Goal: Task Accomplishment & Management: Manage account settings

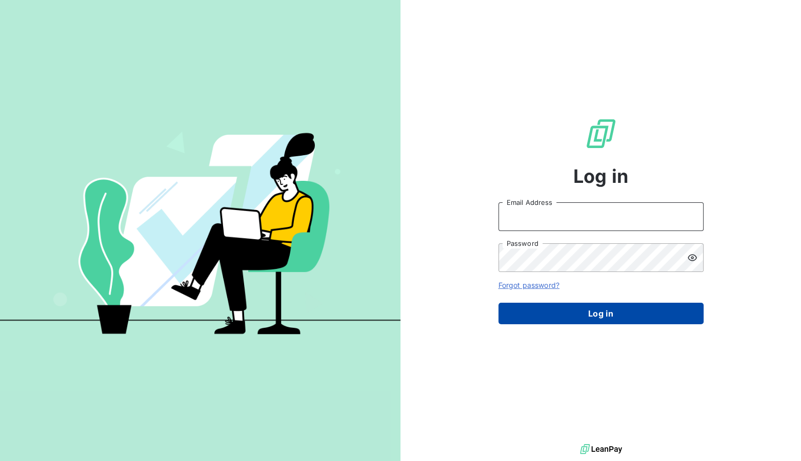
type input "[EMAIL_ADDRESS][DOMAIN_NAME]"
click at [601, 314] on button "Log in" at bounding box center [600, 314] width 205 height 22
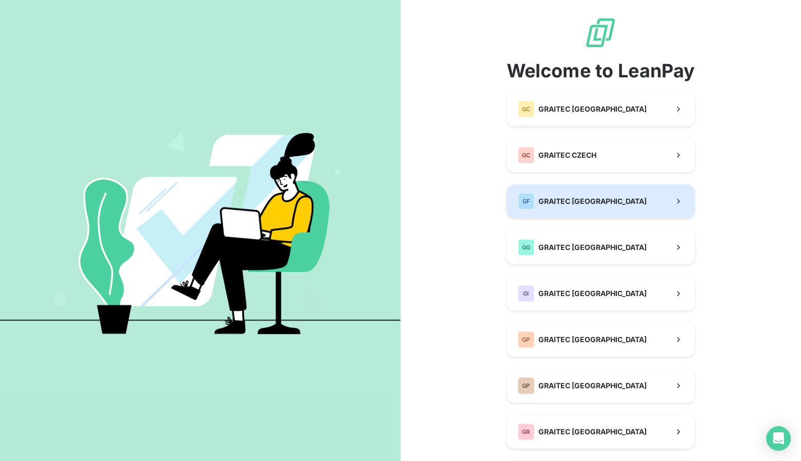
click at [569, 207] on div "GF GRAITEC [GEOGRAPHIC_DATA]" at bounding box center [582, 201] width 129 height 16
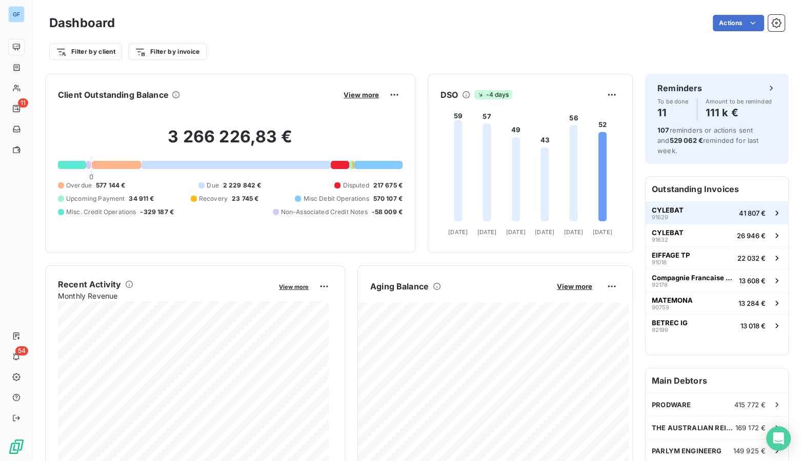
click at [664, 206] on span "CYLEBAT" at bounding box center [668, 210] width 32 height 8
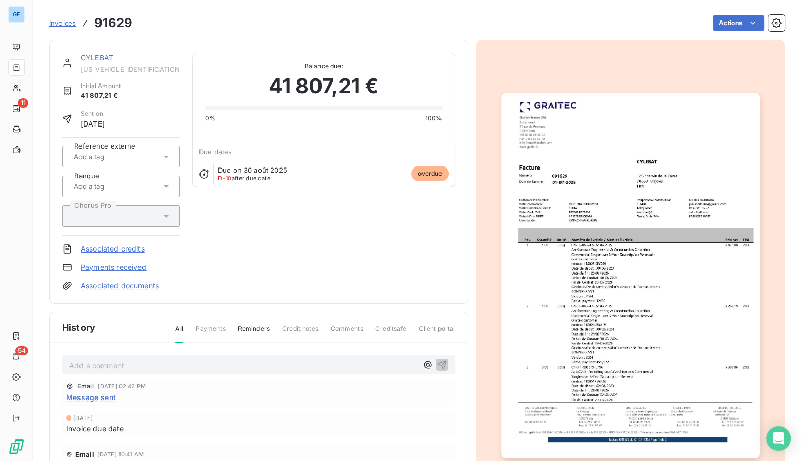
click at [103, 56] on link "CYLEBAT" at bounding box center [97, 57] width 33 height 9
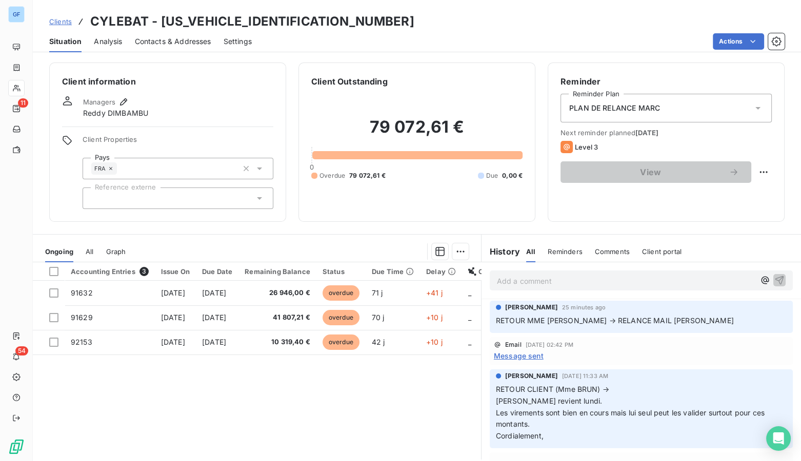
click at [247, 44] on span "Settings" at bounding box center [238, 41] width 28 height 10
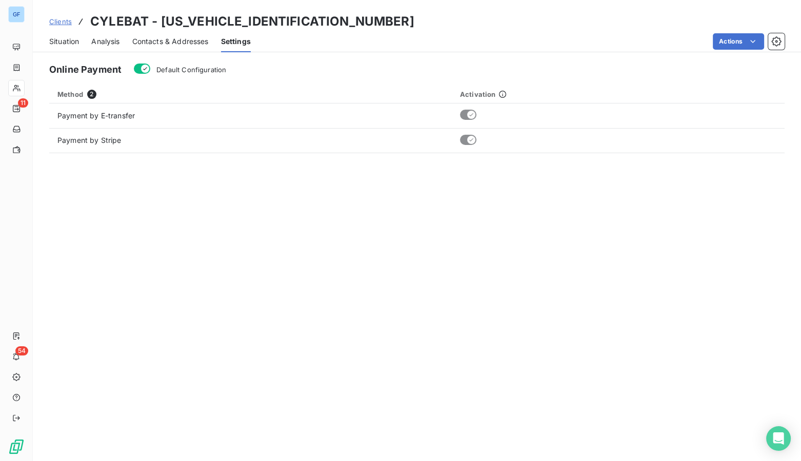
click at [200, 42] on span "Contacts & Addresses" at bounding box center [170, 41] width 76 height 10
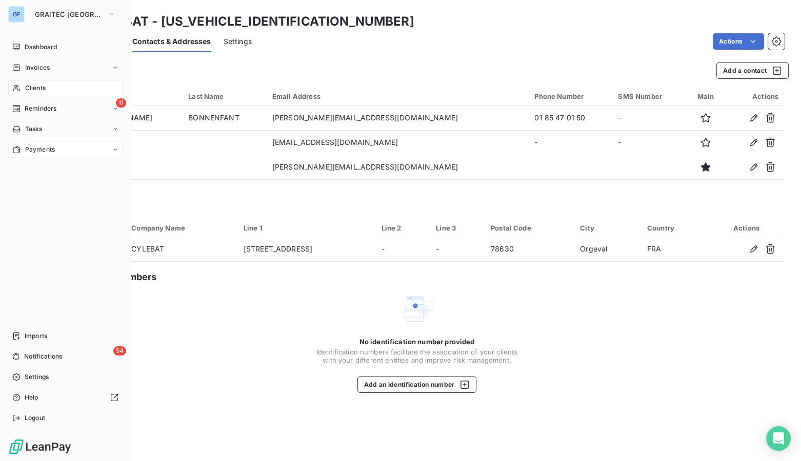
click at [37, 149] on span "Payments" at bounding box center [40, 149] width 30 height 9
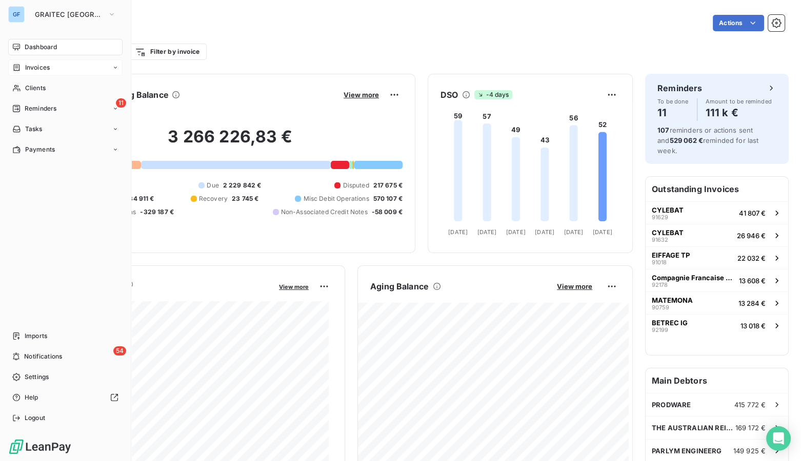
drag, startPoint x: 43, startPoint y: 72, endPoint x: 50, endPoint y: 73, distance: 7.2
click at [43, 72] on div "Invoices" at bounding box center [65, 67] width 114 height 16
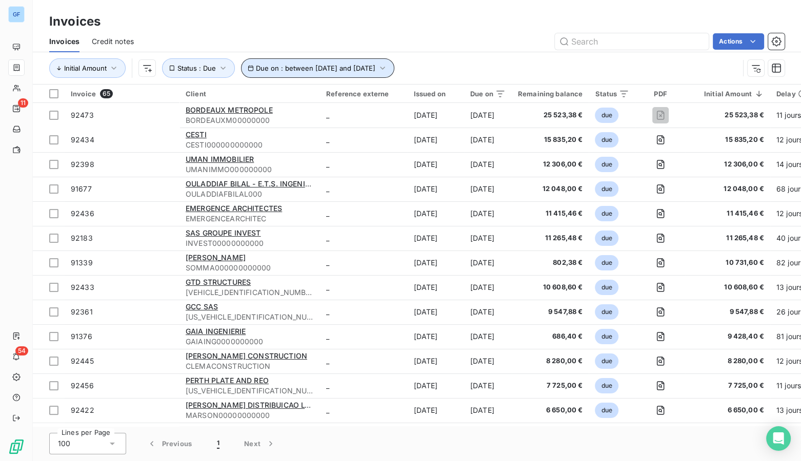
click at [292, 70] on span "Due on : between 26 sept. 2025 and 30 sept. 2025" at bounding box center [315, 68] width 119 height 8
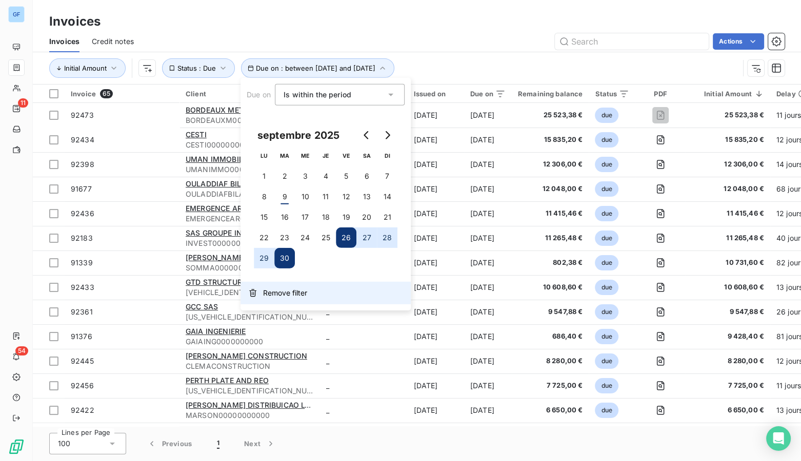
click at [261, 293] on button "Remove filter" at bounding box center [325, 293] width 170 height 23
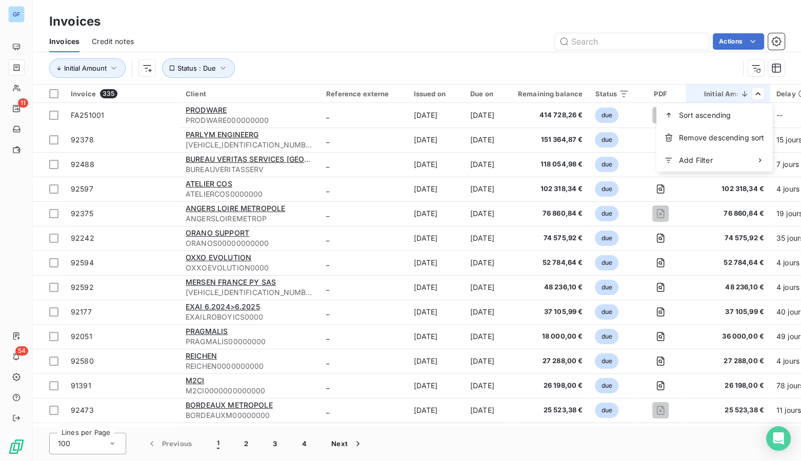
click at [655, 73] on html "GF 11 54 Invoices Invoices Credit notes Actions Initial Amount Status : Due Inv…" at bounding box center [400, 230] width 801 height 461
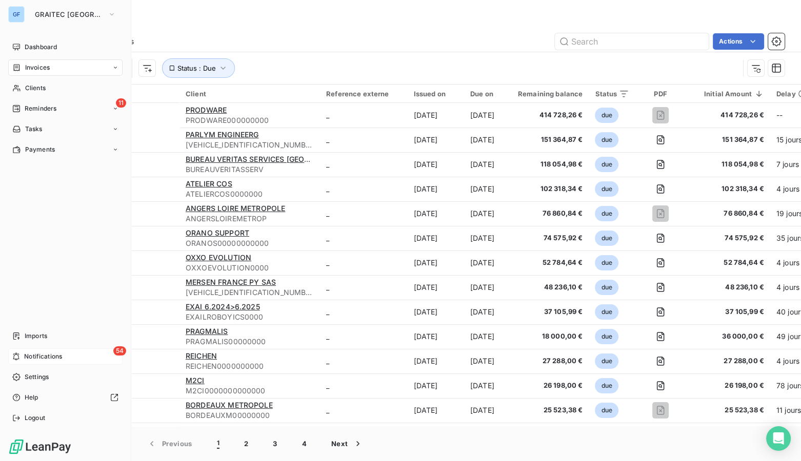
click at [48, 355] on span "Notifications" at bounding box center [43, 356] width 38 height 9
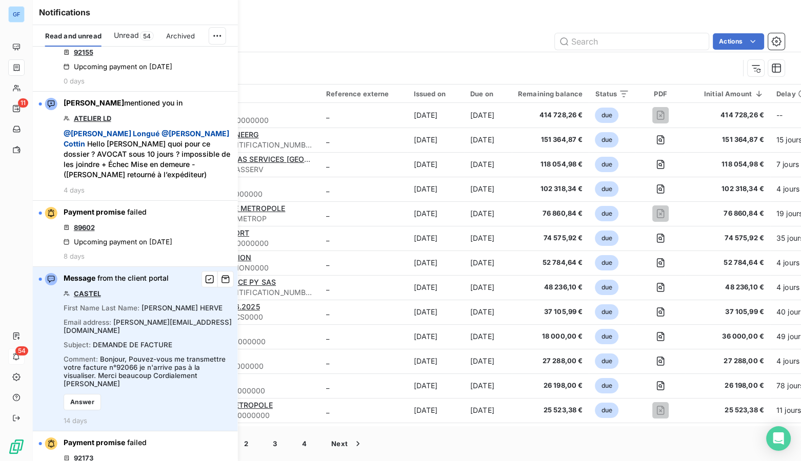
scroll to position [93, 0]
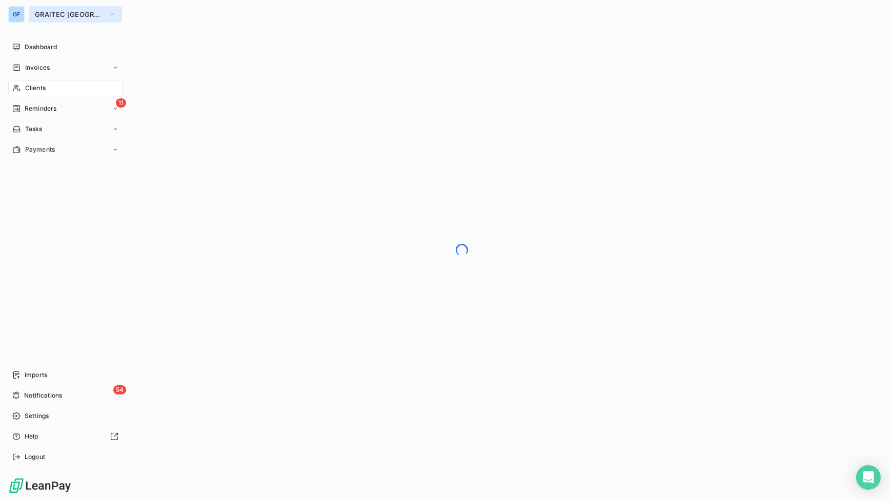
click at [54, 14] on span "GRAITEC [GEOGRAPHIC_DATA]" at bounding box center [69, 14] width 69 height 8
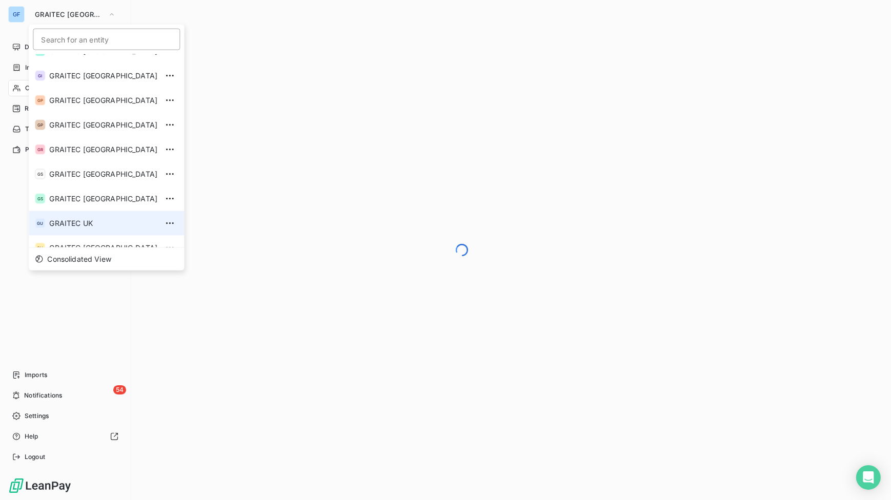
scroll to position [93, 0]
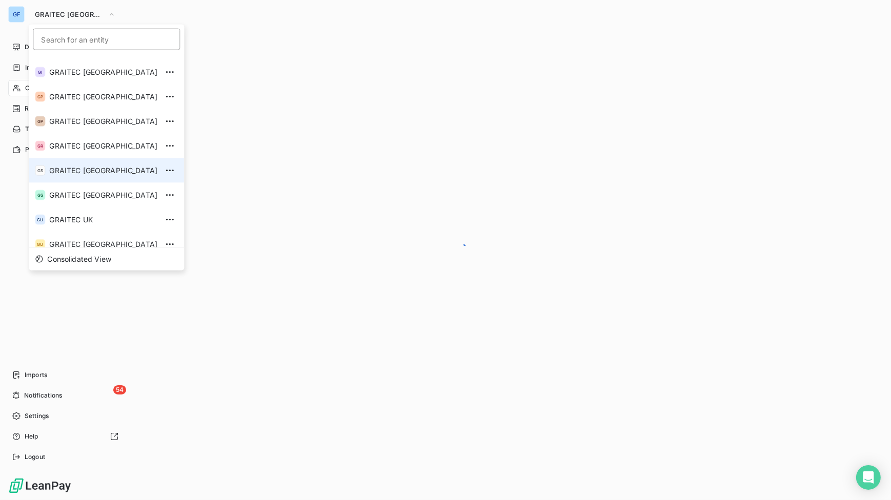
click at [108, 174] on span "GRAITEC [GEOGRAPHIC_DATA]" at bounding box center [103, 171] width 108 height 10
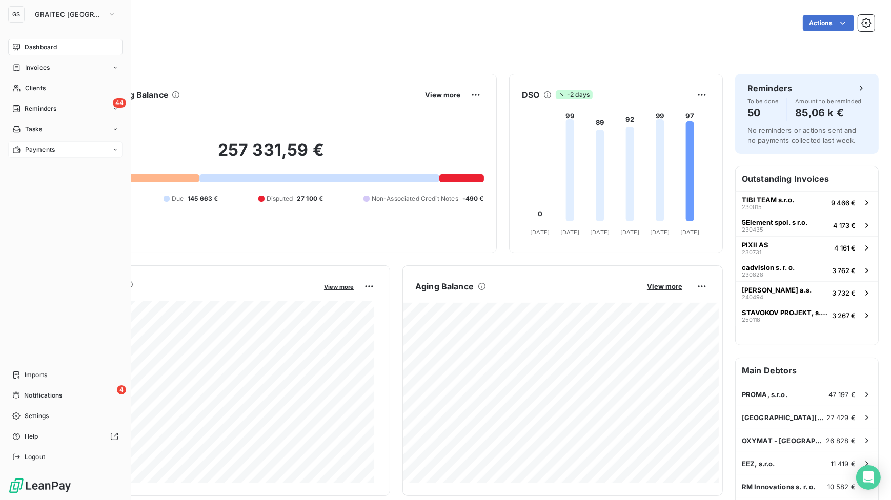
click at [43, 154] on div "Payments" at bounding box center [65, 150] width 114 height 16
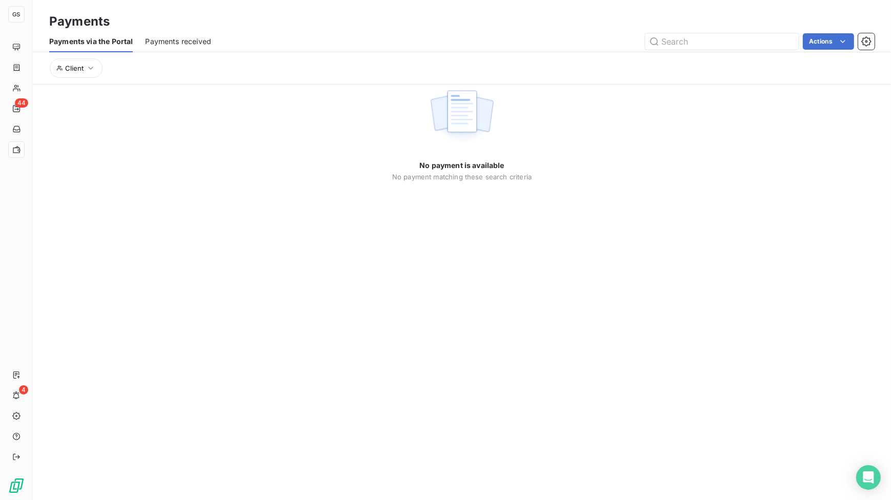
click at [159, 39] on span "Payments received" at bounding box center [178, 41] width 66 height 10
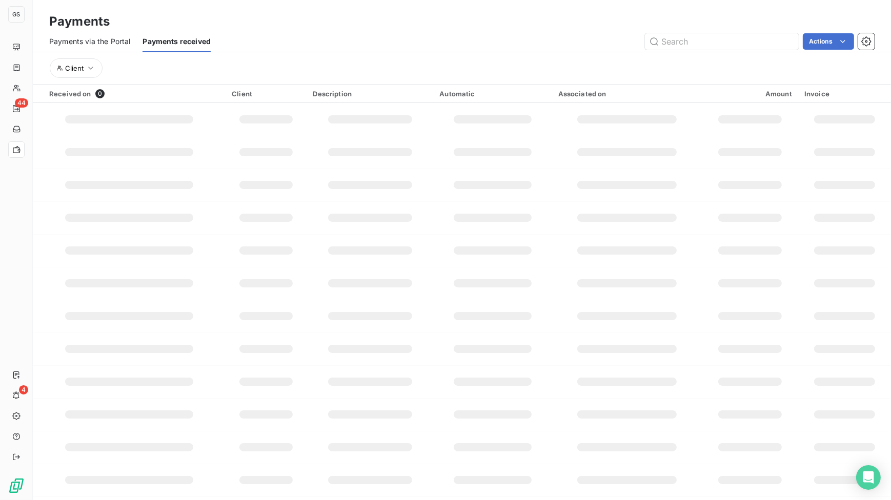
click at [115, 43] on span "Payments via the Portal" at bounding box center [89, 41] width 81 height 10
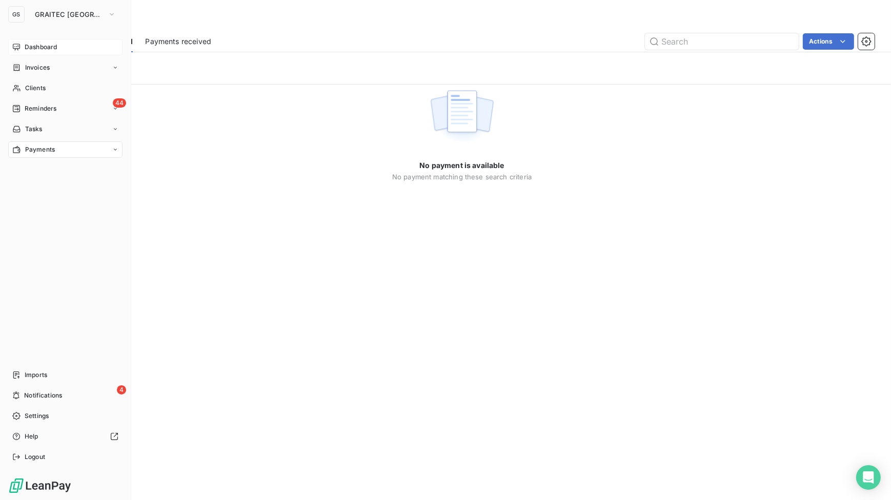
click at [37, 44] on span "Dashboard" at bounding box center [41, 47] width 32 height 9
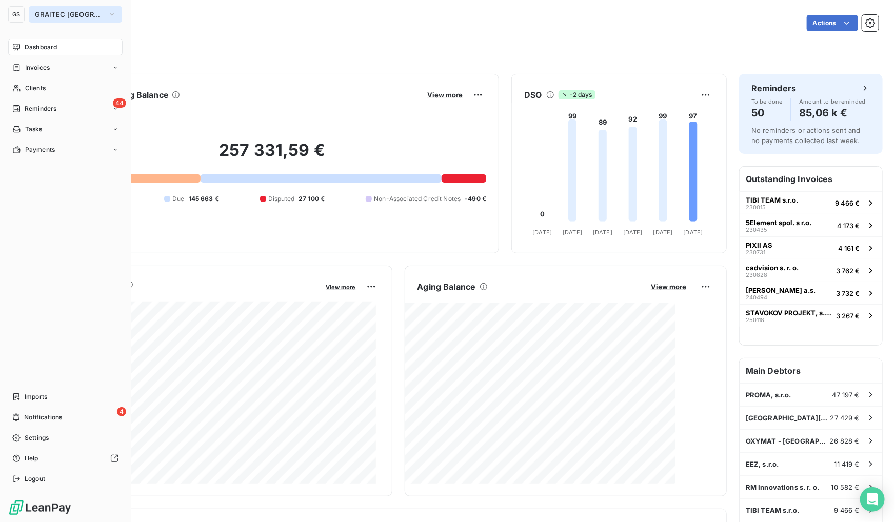
click at [54, 11] on span "GRAITEC [GEOGRAPHIC_DATA]" at bounding box center [69, 14] width 69 height 8
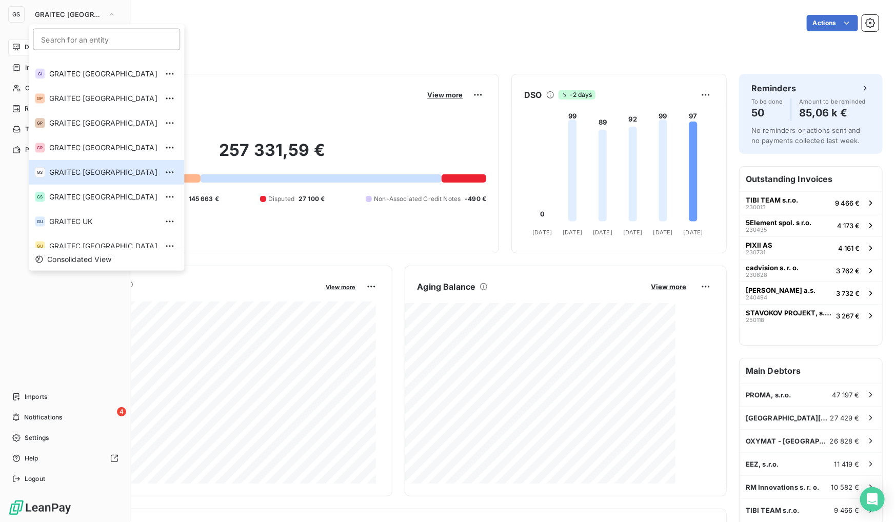
scroll to position [97, 0]
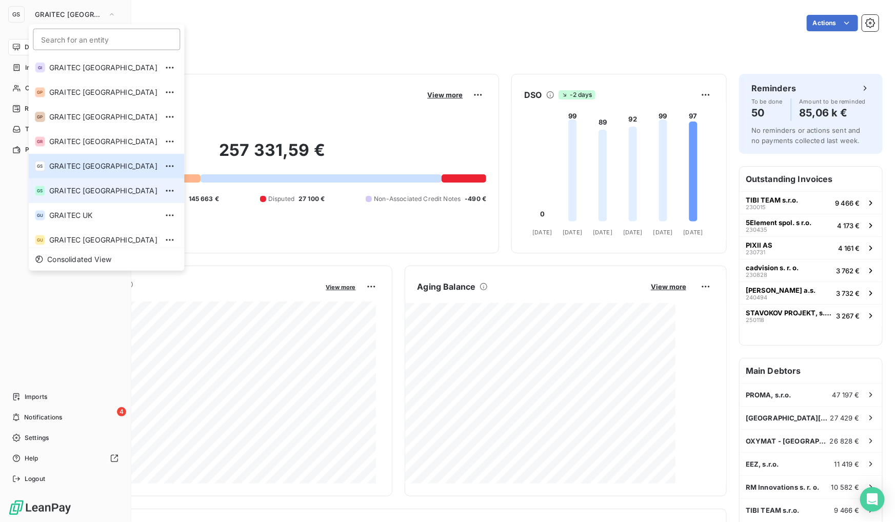
click at [106, 195] on li "GS GRAITEC SPAIN" at bounding box center [106, 190] width 155 height 25
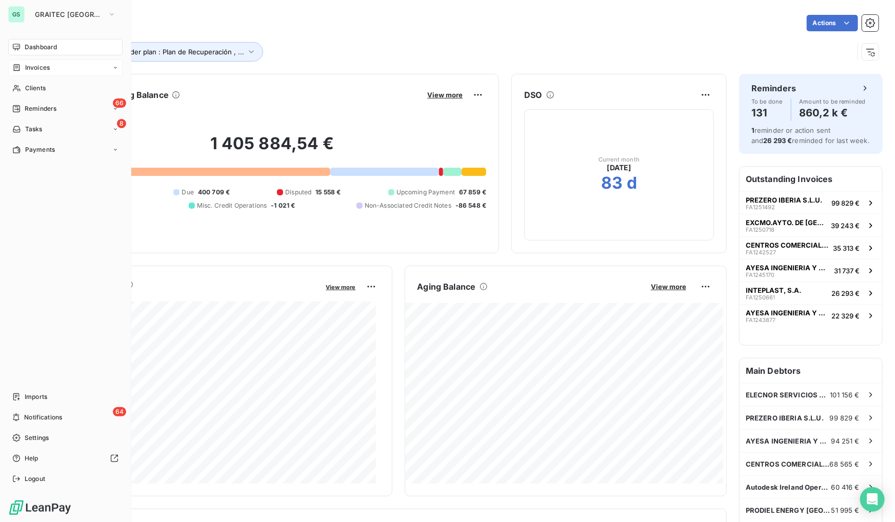
click at [37, 62] on div "Invoices" at bounding box center [65, 67] width 114 height 16
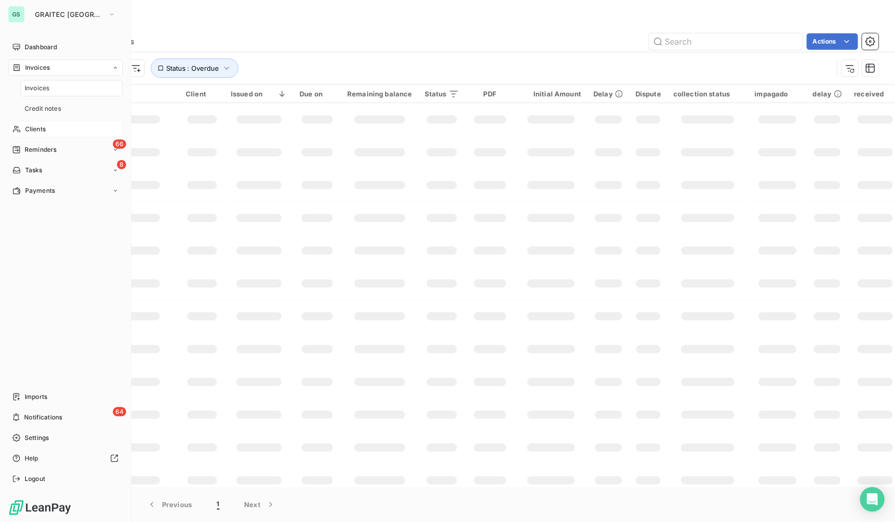
click at [29, 126] on span "Clients" at bounding box center [35, 129] width 21 height 9
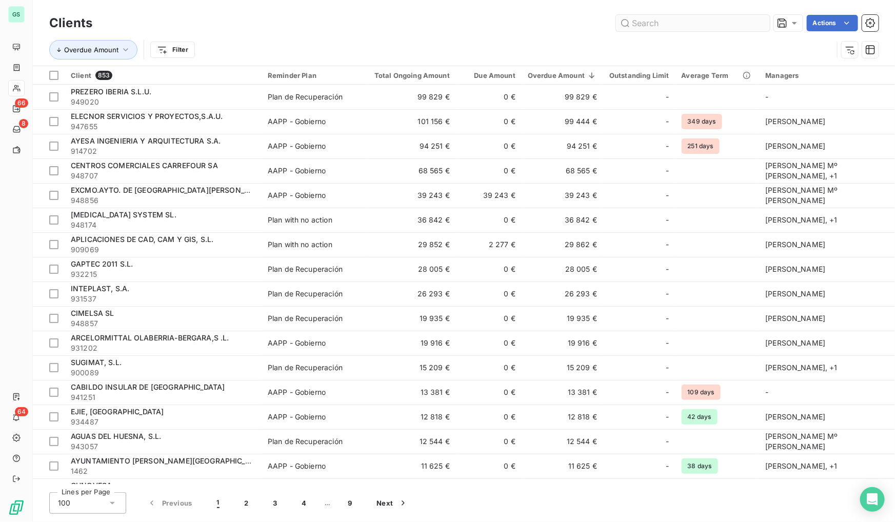
click at [656, 24] on input "text" at bounding box center [693, 23] width 154 height 16
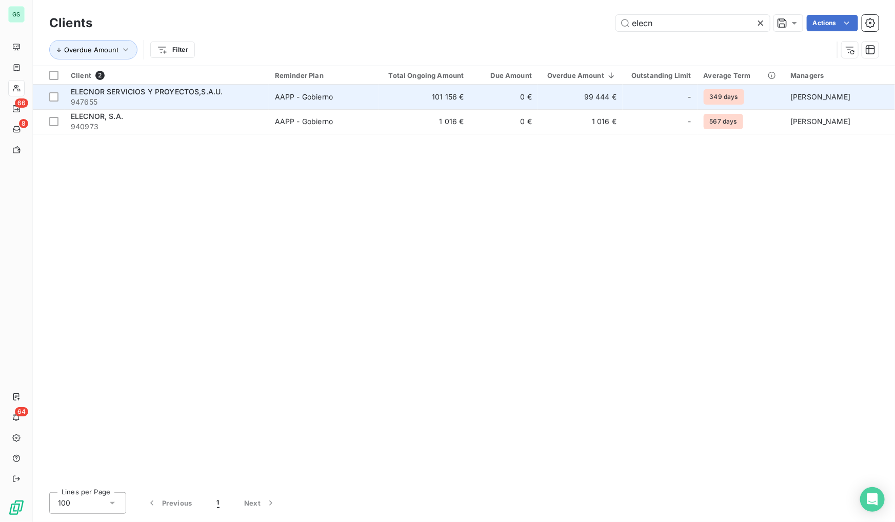
type input "elecn"
click at [93, 88] on span "ELECNOR SERVICIOS Y PROYECTOS,S.A.U." at bounding box center [147, 91] width 152 height 9
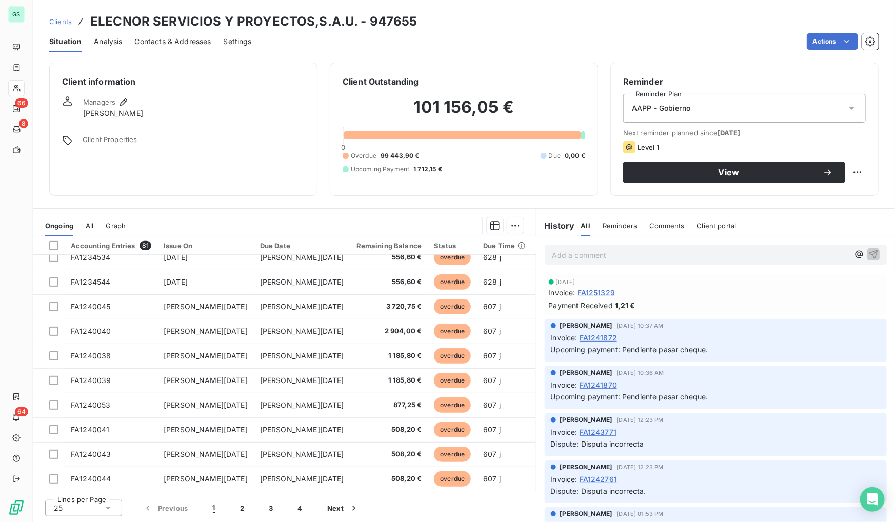
scroll to position [383, 0]
click at [301, 461] on button "4" at bounding box center [300, 508] width 29 height 22
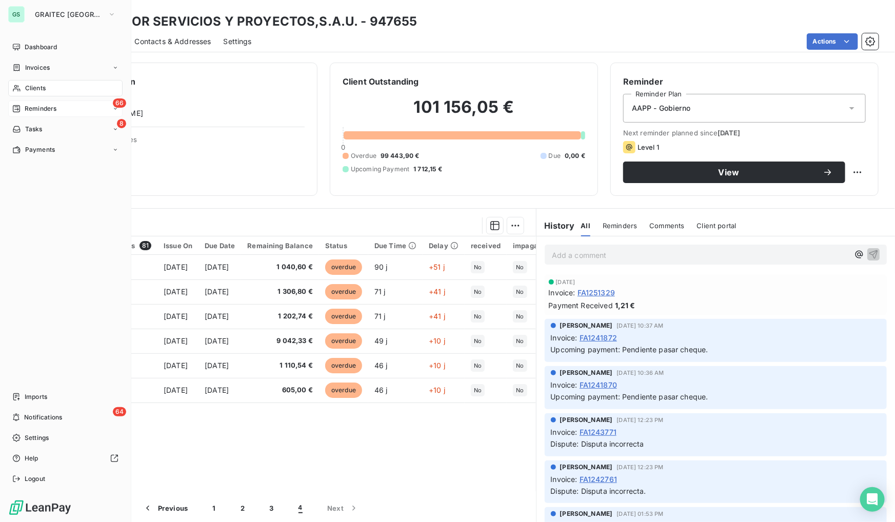
click at [31, 111] on span "Reminders" at bounding box center [41, 108] width 32 height 9
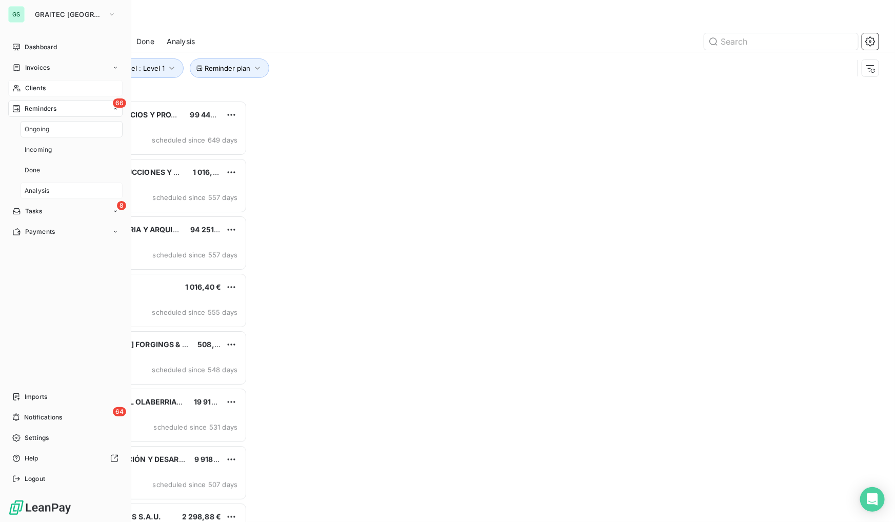
scroll to position [415, 191]
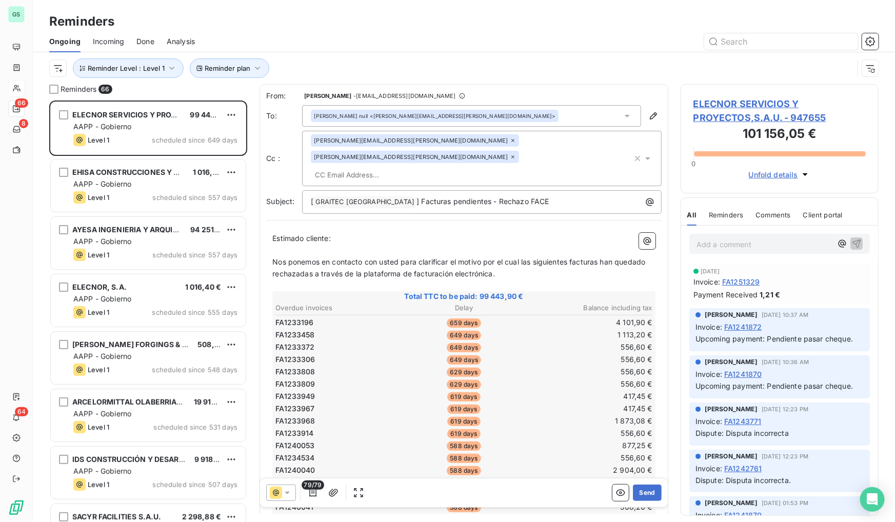
click at [376, 54] on div "Reminder plan Reminder Level : Level 1" at bounding box center [463, 68] width 829 height 32
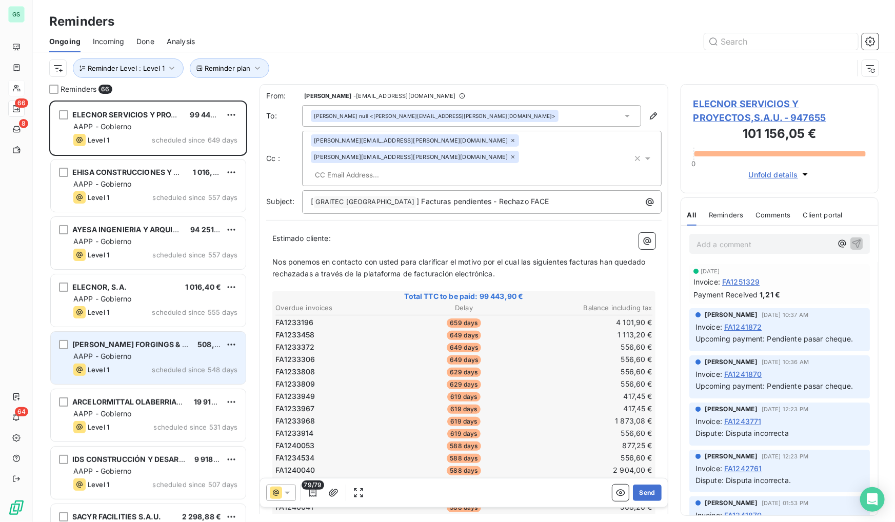
click at [173, 346] on span "REINOSA FORGINGS & CASTINGS S.L." at bounding box center [154, 344] width 164 height 9
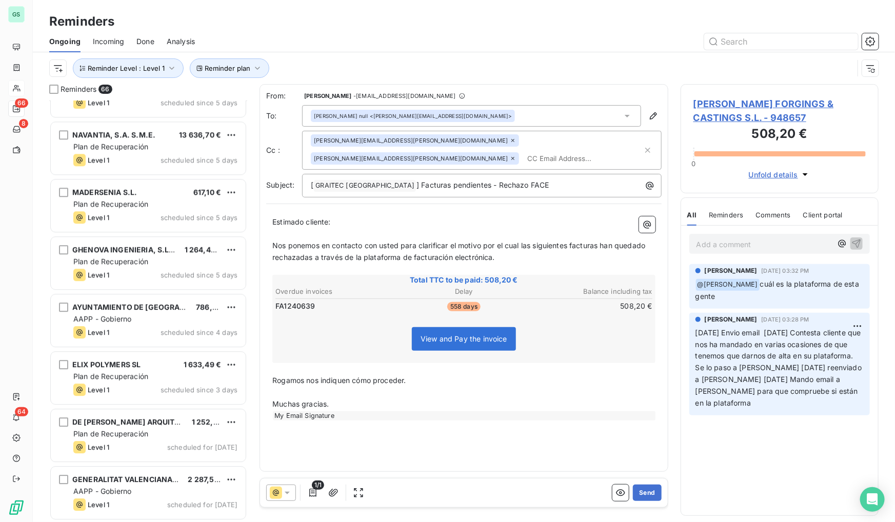
scroll to position [3369, 0]
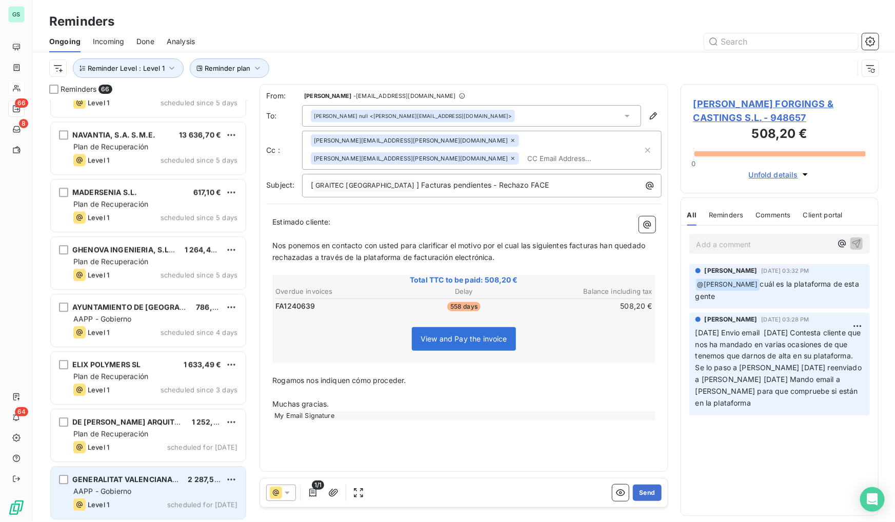
click at [138, 461] on div "AAPP - Gobierno" at bounding box center [155, 491] width 164 height 10
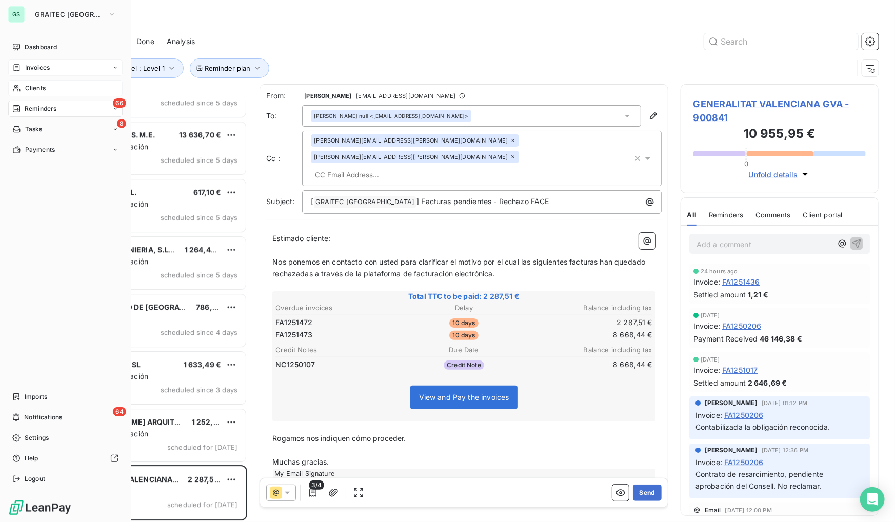
click at [42, 63] on span "Invoices" at bounding box center [37, 67] width 25 height 9
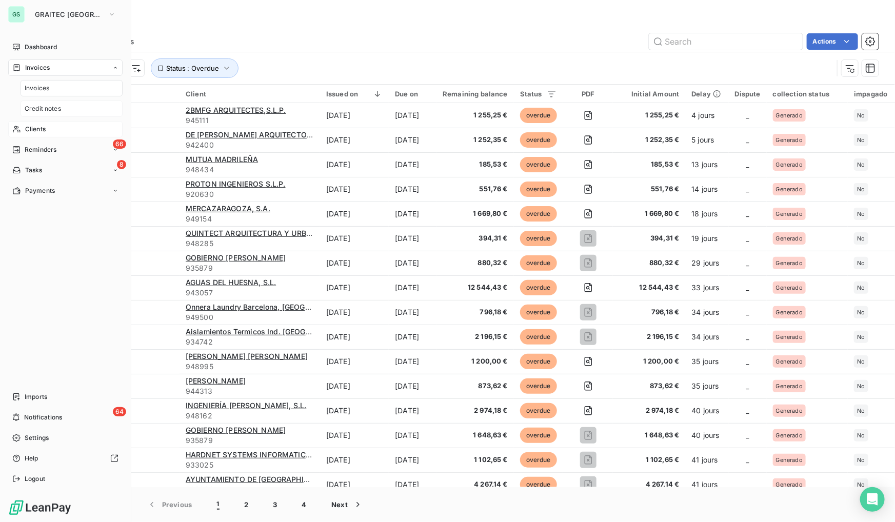
click at [38, 111] on span "Credit notes" at bounding box center [43, 108] width 36 height 9
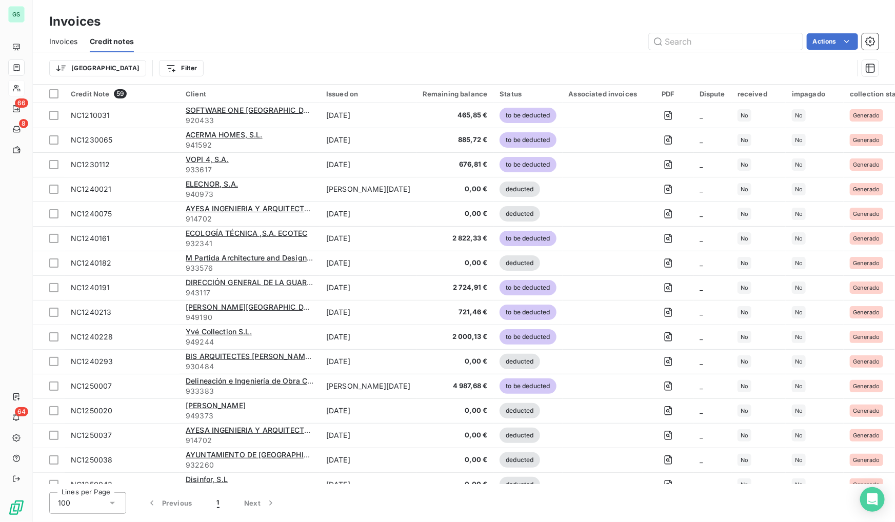
click at [327, 24] on div "Invoices" at bounding box center [464, 21] width 862 height 18
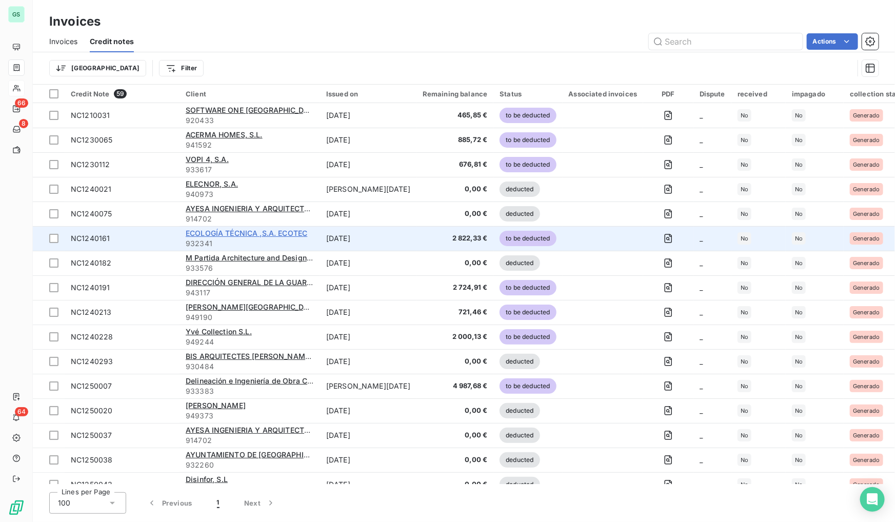
click at [290, 231] on span "ECOLOGÍA TÉCNICA ,S.A. ECOTEC" at bounding box center [247, 233] width 122 height 9
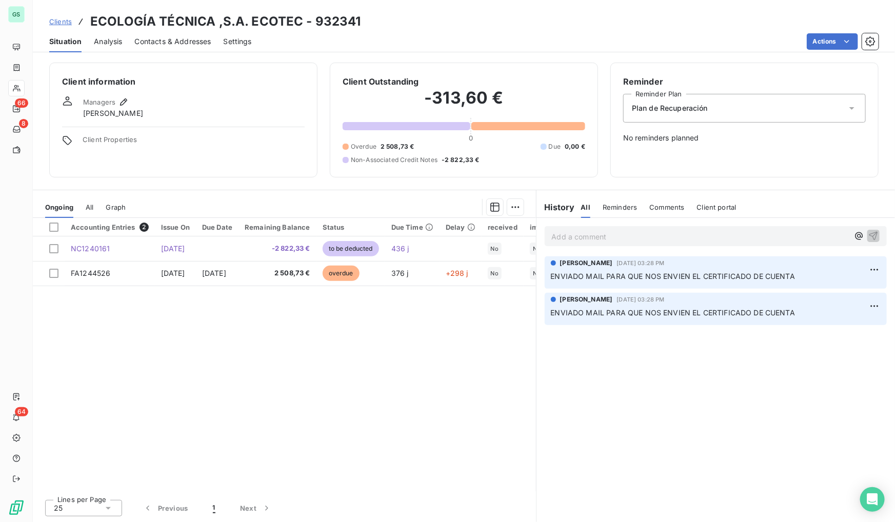
click at [66, 25] on span "Clients" at bounding box center [60, 21] width 23 height 8
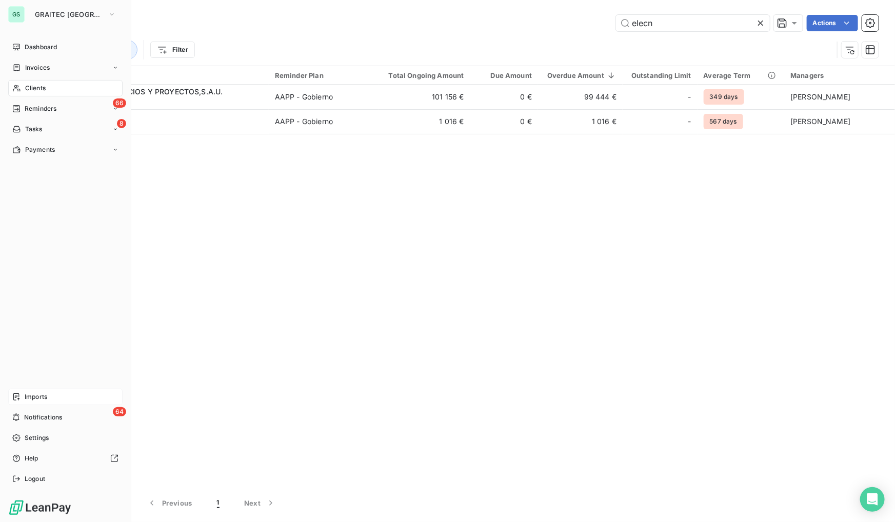
click at [77, 395] on div "Imports" at bounding box center [65, 397] width 114 height 16
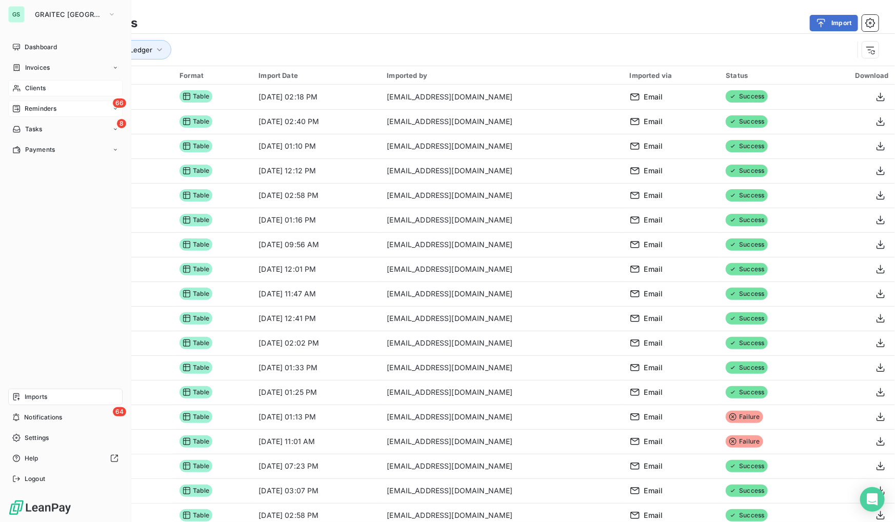
click at [67, 103] on div "66 Reminders" at bounding box center [65, 109] width 114 height 16
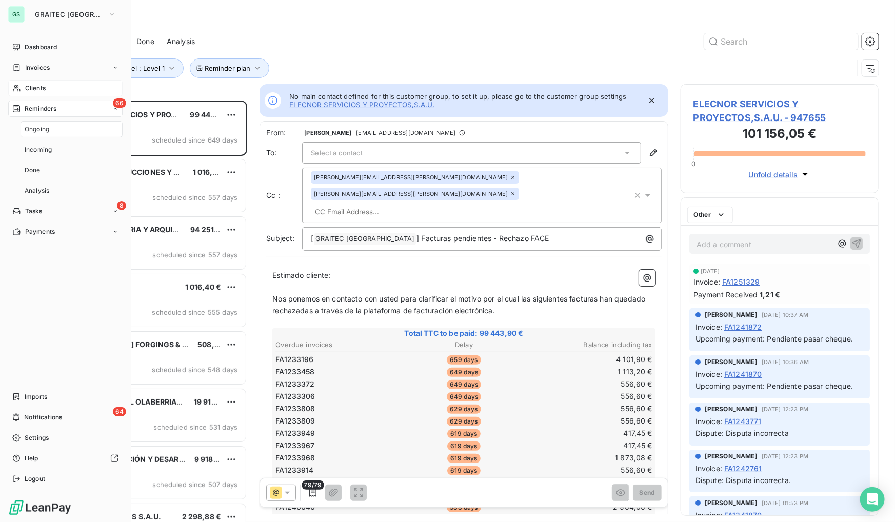
scroll to position [415, 191]
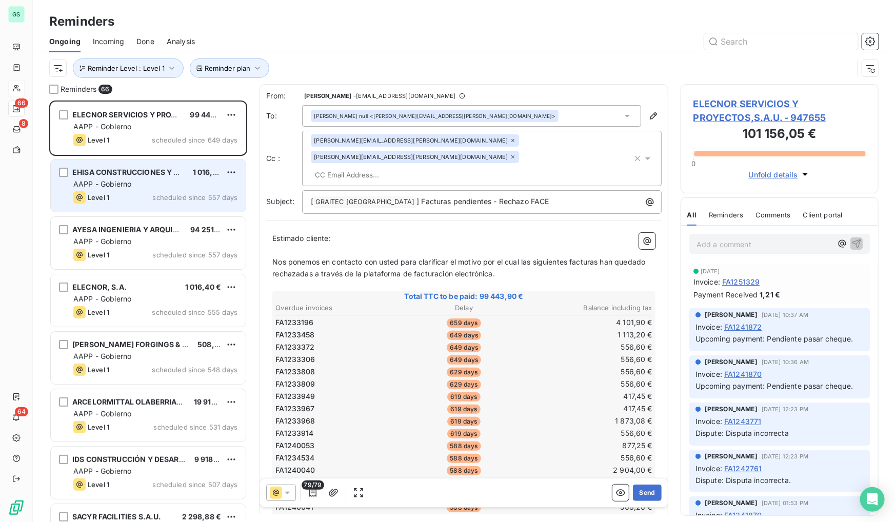
click at [136, 188] on div "AAPP - Gobierno" at bounding box center [155, 184] width 164 height 10
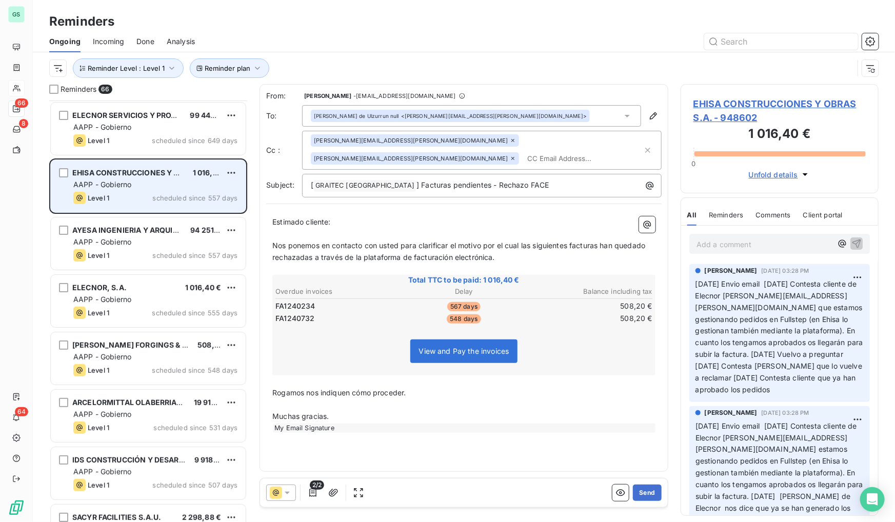
scroll to position [19, 0]
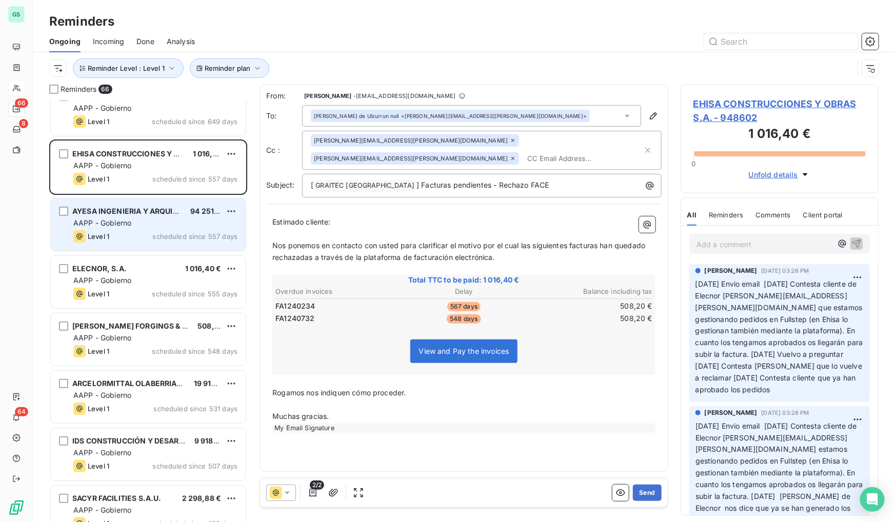
click at [128, 217] on div "AYESA INGENIERIA Y ARQUITECTURA S.A. 94 251,23 € AAPP - Gobierno Level 1 schedu…" at bounding box center [148, 224] width 195 height 52
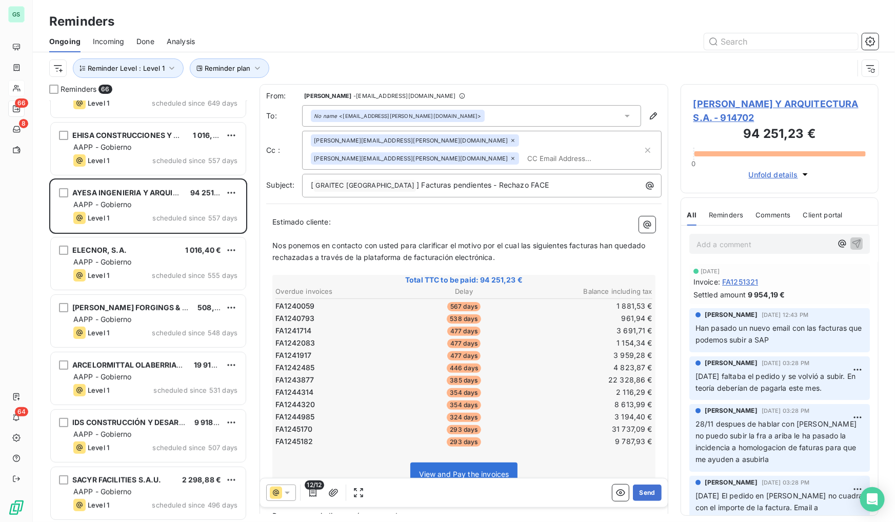
scroll to position [112, 0]
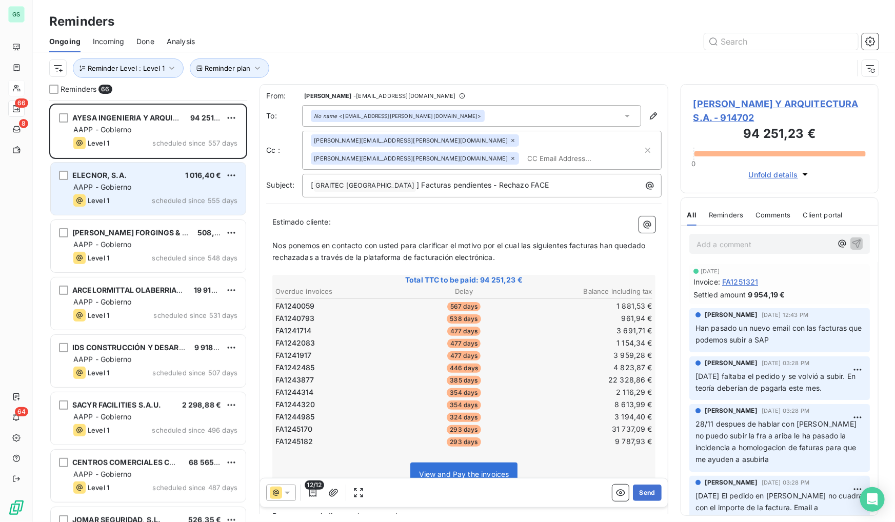
click at [188, 185] on div "AAPP - Gobierno" at bounding box center [155, 187] width 164 height 10
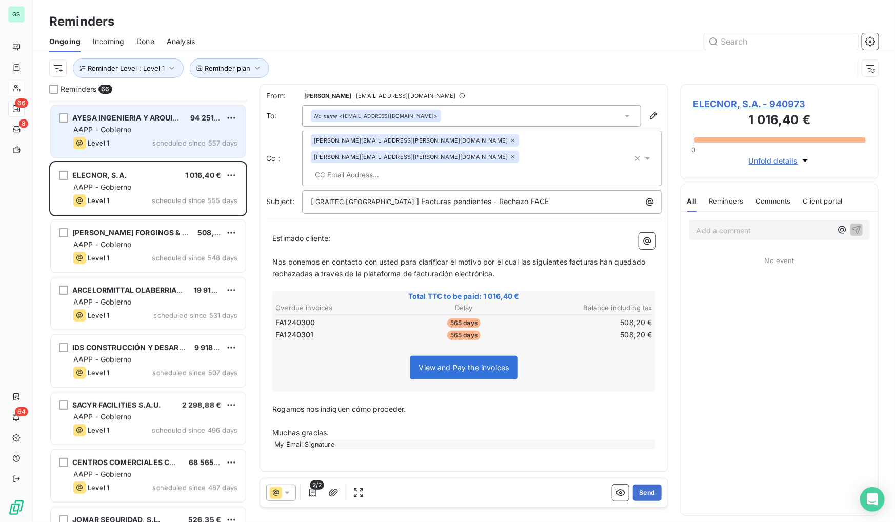
click at [206, 131] on div "AAPP - Gobierno" at bounding box center [155, 130] width 164 height 10
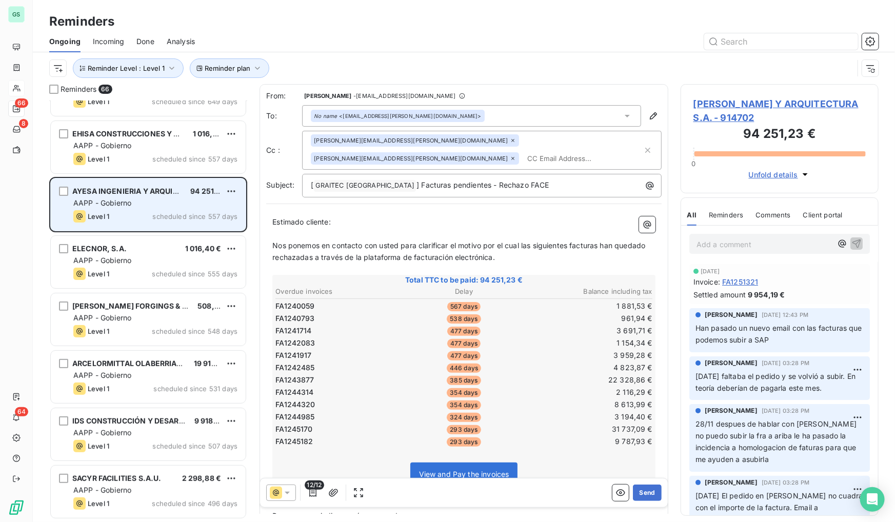
scroll to position [37, 0]
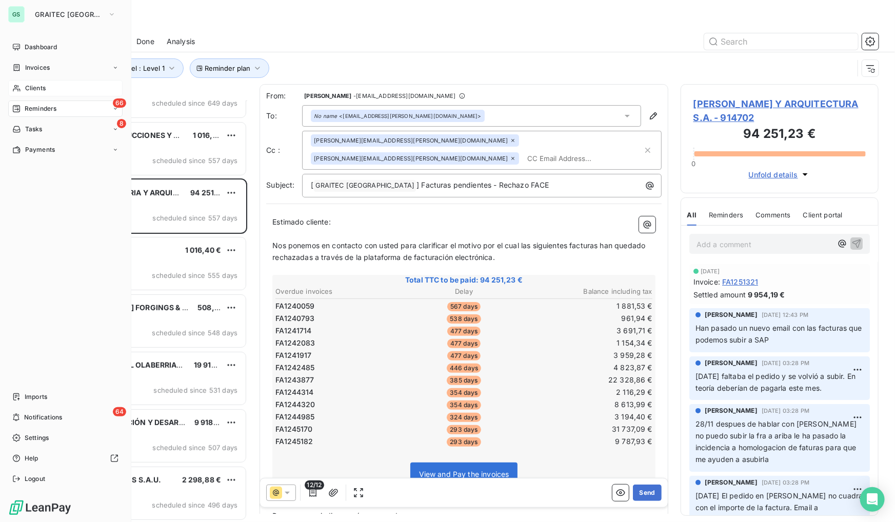
click at [10, 262] on div "Dashboard Invoices Clients 66 Reminders 8 Tasks Payments Imports 64 Notificatio…" at bounding box center [65, 263] width 114 height 448
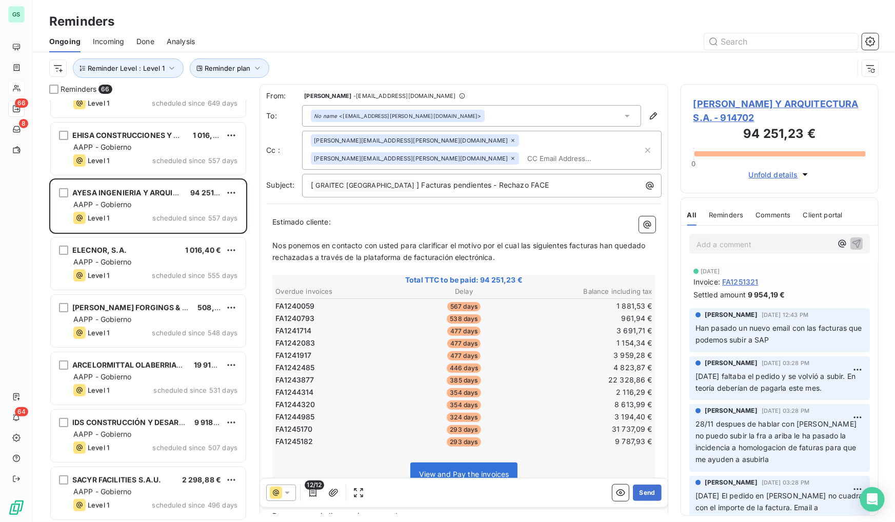
click at [257, 226] on div "Reminders 66 ELECNOR SERVICIOS Y PROYECTOS,S.A.U. 99 443,90 € AAPP - Gobierno L…" at bounding box center [464, 303] width 862 height 438
click at [322, 31] on div "Ongoing Incoming Done Analysis" at bounding box center [464, 42] width 862 height 22
click at [251, 390] on div "Reminders 66 ELECNOR SERVICIOS Y PROYECTOS,S.A.U. 99 443,90 € AAPP - Gobierno L…" at bounding box center [464, 303] width 862 height 438
click at [252, 458] on div "Reminders 66 ELECNOR SERVICIOS Y PROYECTOS,S.A.U. 99 443,90 € AAPP - Gobierno L…" at bounding box center [464, 303] width 862 height 438
click at [258, 428] on div "Reminders 66 ELECNOR SERVICIOS Y PROYECTOS,S.A.U. 99 443,90 € AAPP - Gobierno L…" at bounding box center [464, 303] width 862 height 438
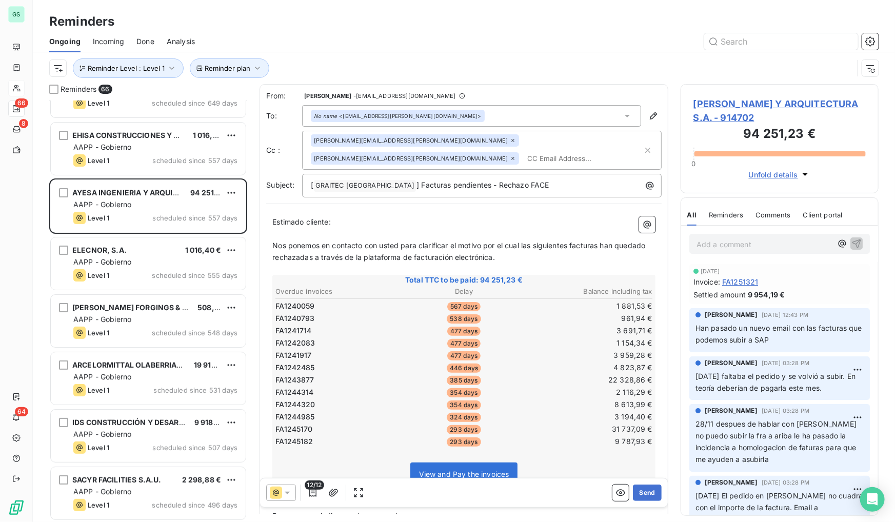
click at [262, 443] on div "From: Ronan Cottin - invoices.spain@graitec.com To: No name <mamanzanares@ayesa…" at bounding box center [463, 326] width 409 height 485
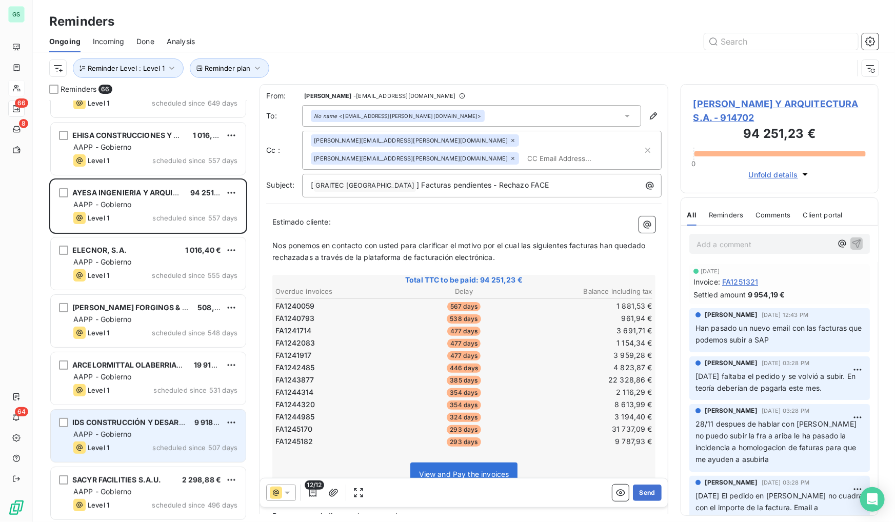
click at [159, 415] on div "IDS CONSTRUCCIÓN Y DESARROLLOS, S.A.U 9 918,66 € AAPP - Gobierno Level 1 schedu…" at bounding box center [148, 436] width 195 height 52
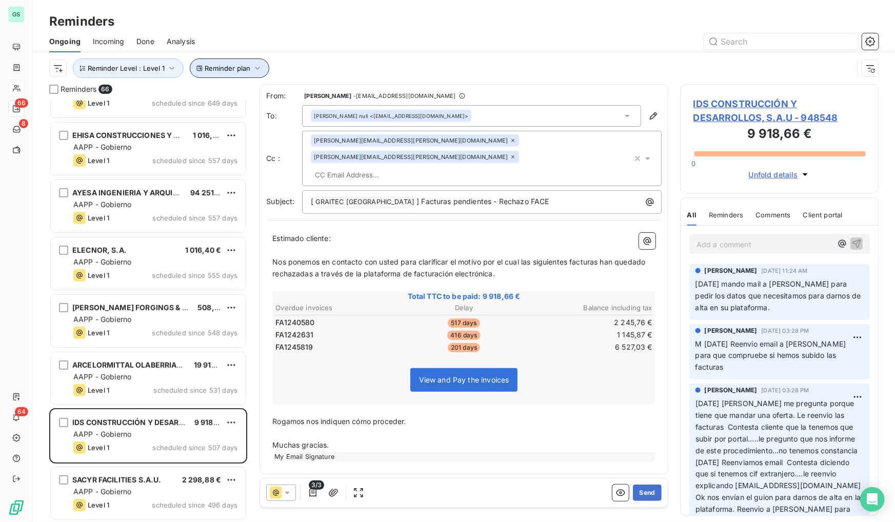
click at [252, 69] on icon "button" at bounding box center [257, 68] width 10 height 10
click at [253, 435] on div "Reminders 66 ELECNOR SERVICIOS Y PROYECTOS,S.A.U. 99 443,90 € AAPP - Gobierno L…" at bounding box center [464, 303] width 862 height 438
click at [106, 41] on span "Incoming" at bounding box center [108, 41] width 31 height 10
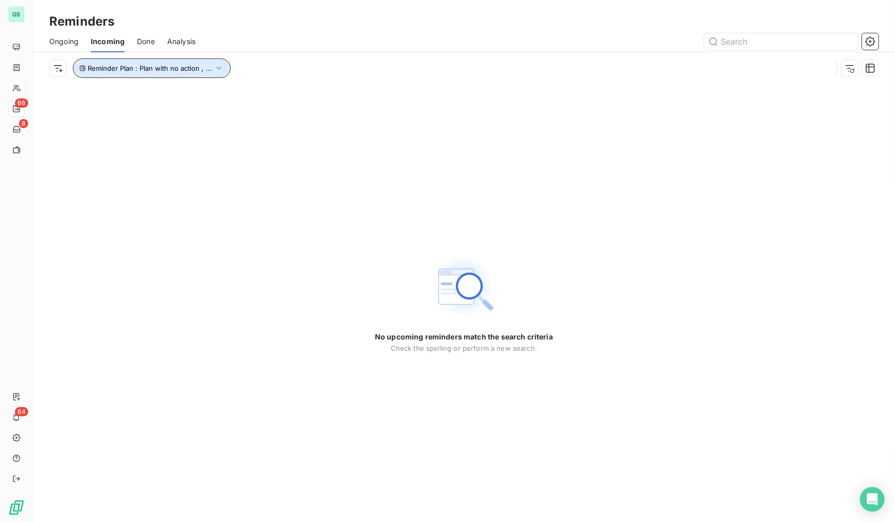
click at [185, 66] on span "Reminder Plan : Plan with no action , ..." at bounding box center [150, 68] width 124 height 8
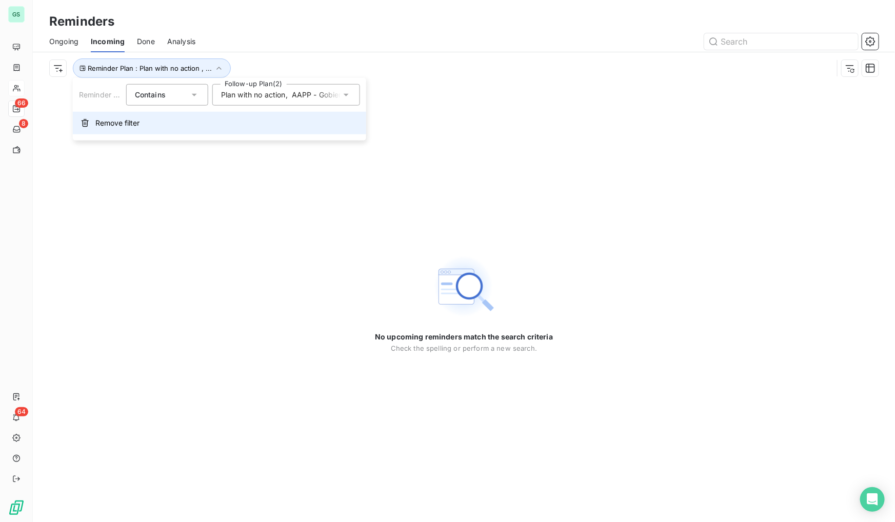
click at [129, 124] on span "Remove filter" at bounding box center [117, 123] width 44 height 10
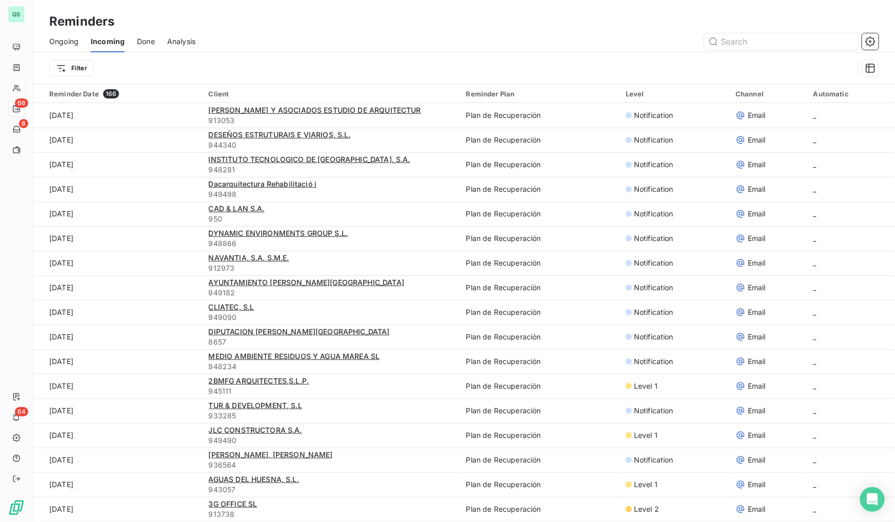
click at [72, 43] on span "Ongoing" at bounding box center [63, 41] width 29 height 10
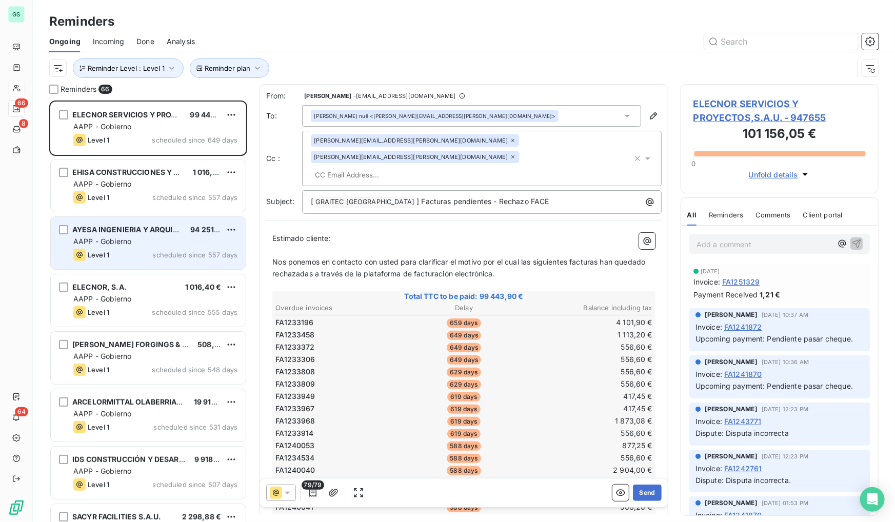
scroll to position [415, 191]
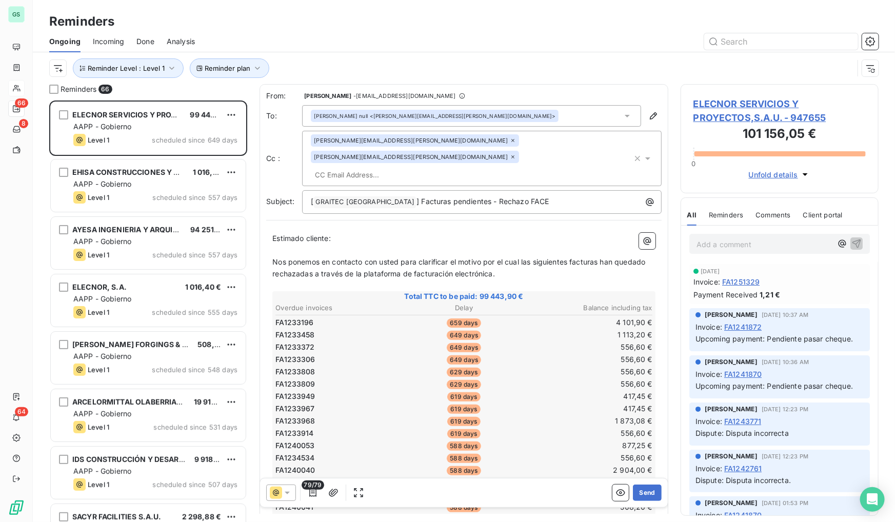
click at [110, 36] on span "Incoming" at bounding box center [108, 41] width 31 height 10
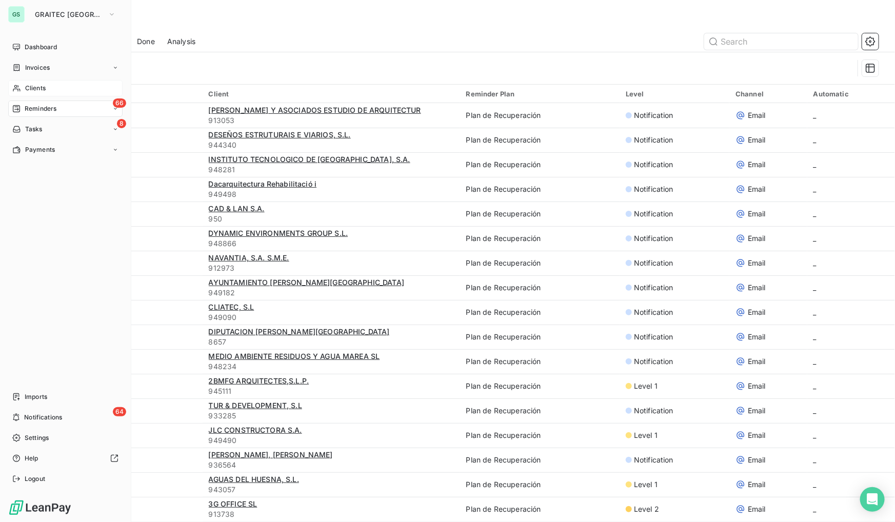
click at [49, 113] on div "66 Reminders" at bounding box center [65, 109] width 114 height 16
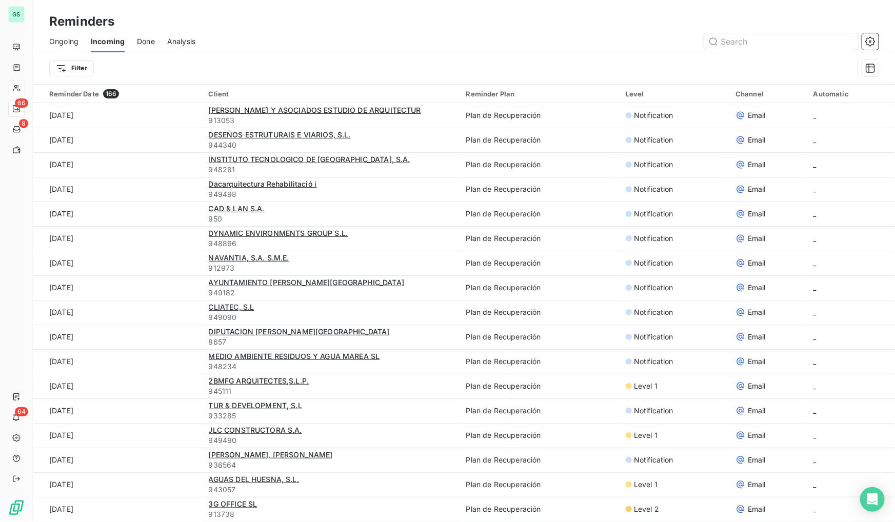
click at [306, 0] on div "Reminders Ongoing Incoming Done Analysis Filter" at bounding box center [464, 42] width 862 height 84
click at [56, 46] on div "Ongoing" at bounding box center [63, 42] width 29 height 22
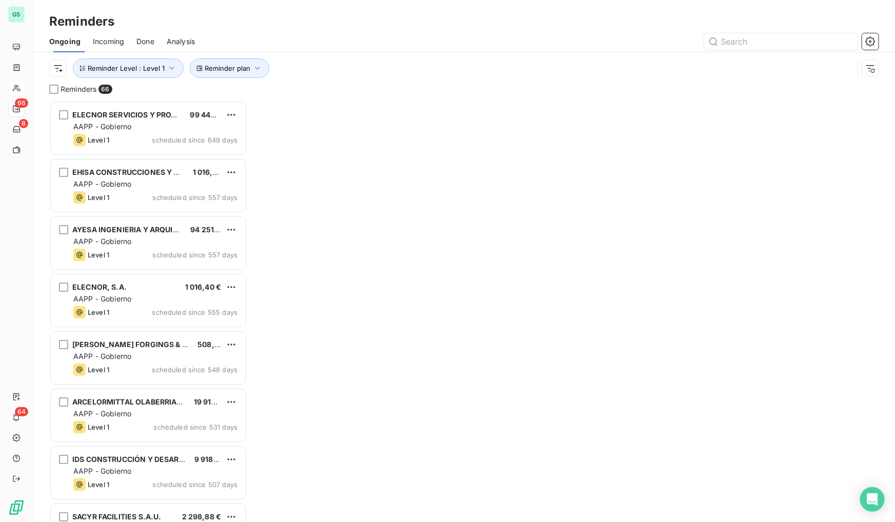
scroll to position [415, 191]
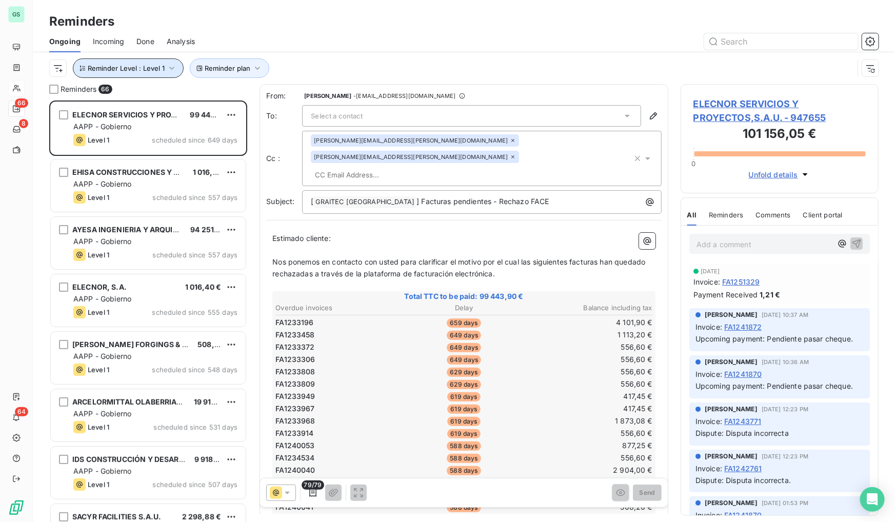
click at [144, 74] on button "Reminder Level : Level 1" at bounding box center [128, 67] width 111 height 19
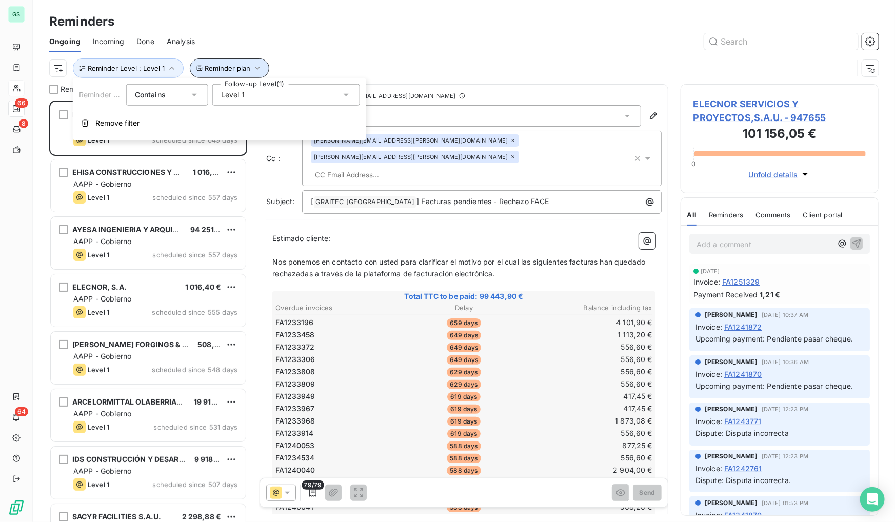
click at [213, 66] on span "Reminder plan" at bounding box center [228, 68] width 46 height 8
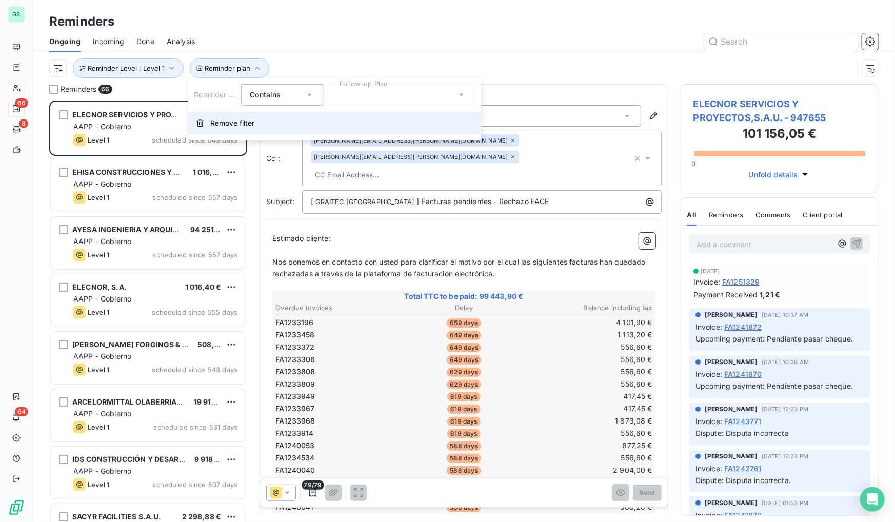
click at [206, 121] on button "Remove filter" at bounding box center [334, 123] width 293 height 23
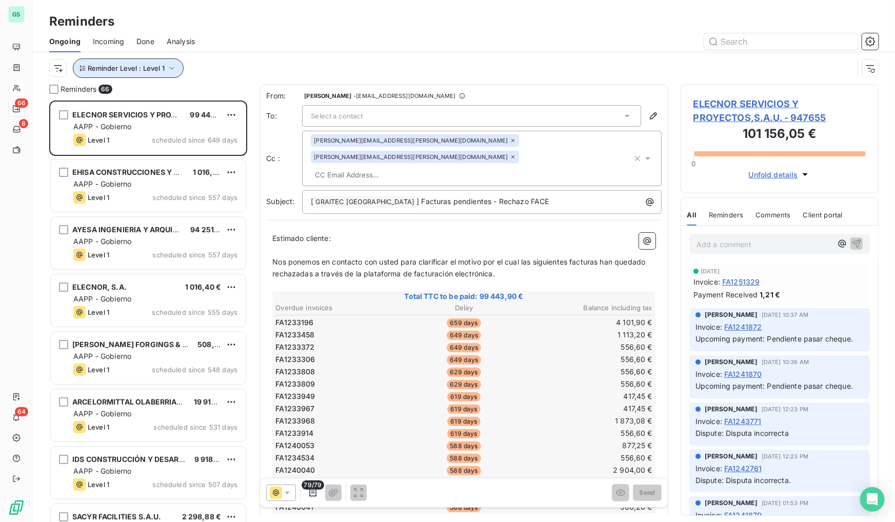
click at [164, 62] on button "Reminder Level : Level 1" at bounding box center [128, 67] width 111 height 19
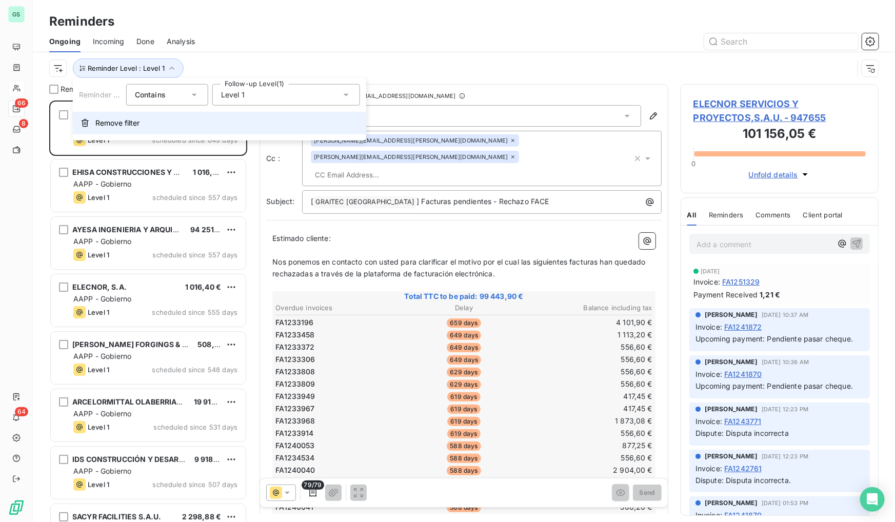
click at [112, 123] on span "Remove filter" at bounding box center [117, 123] width 44 height 10
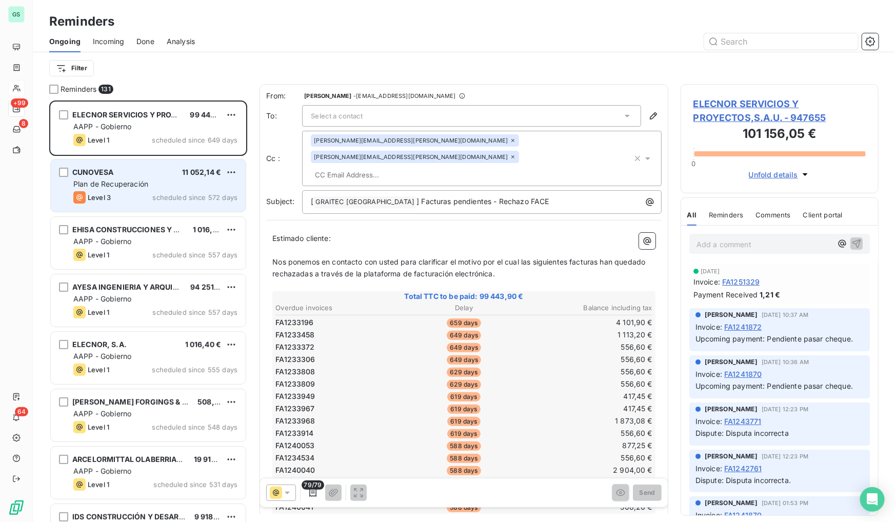
click at [149, 179] on div "Plan de Recuperación" at bounding box center [155, 184] width 164 height 10
